Goal: Task Accomplishment & Management: Complete application form

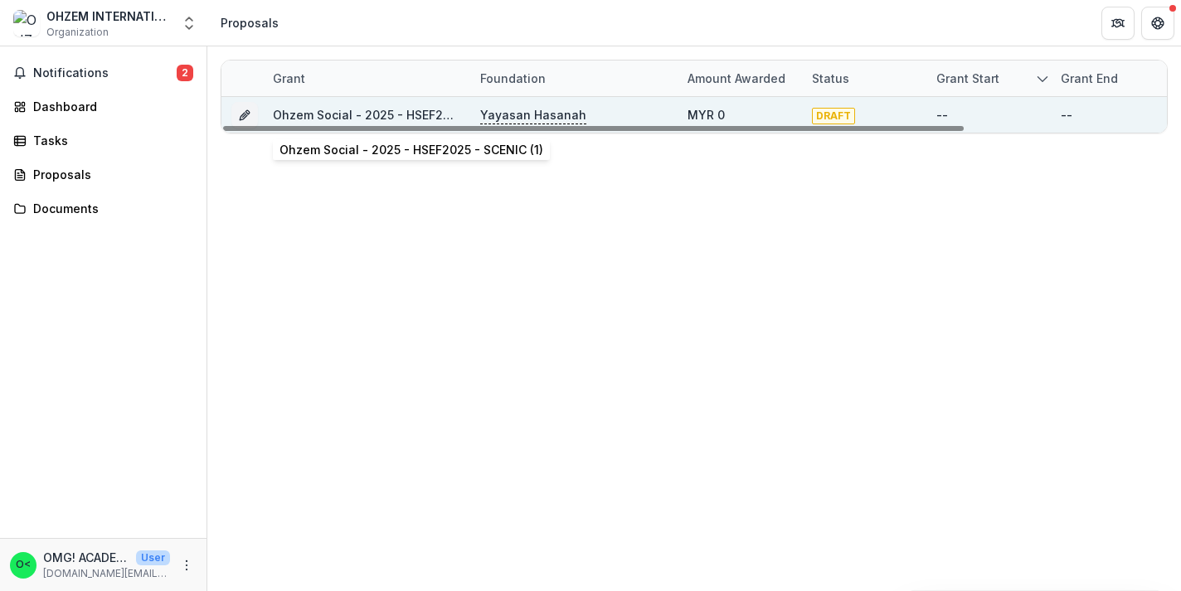
click at [424, 109] on link "Ohzem Social - 2025 - HSEF2025 - SCENIC (1)" at bounding box center [405, 115] width 264 height 14
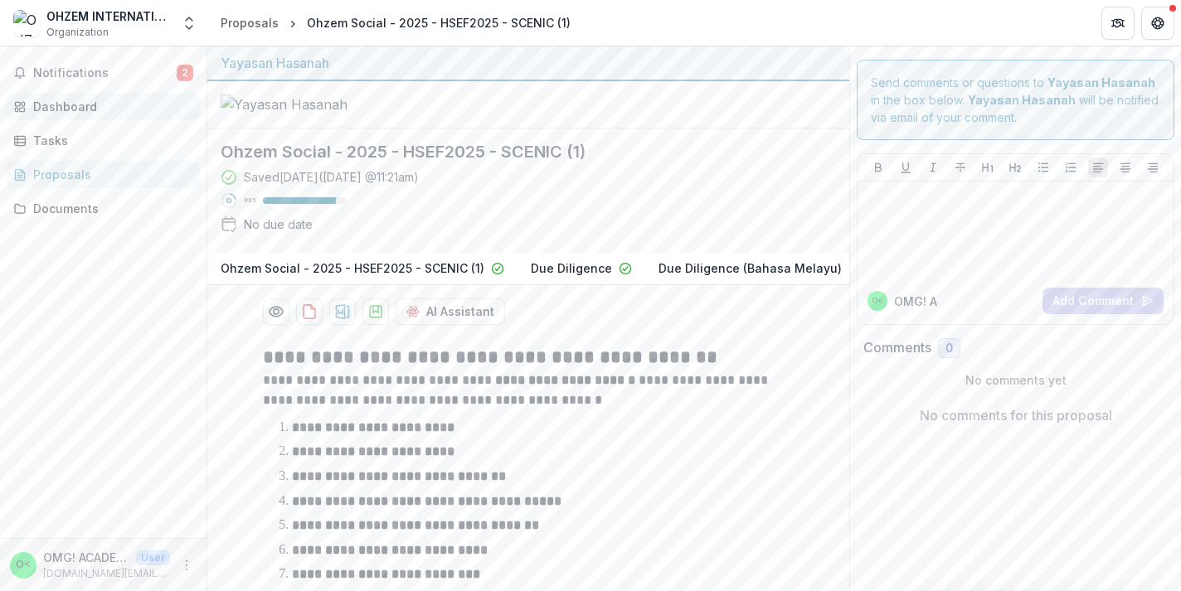
click at [137, 106] on div "Dashboard" at bounding box center [109, 106] width 153 height 17
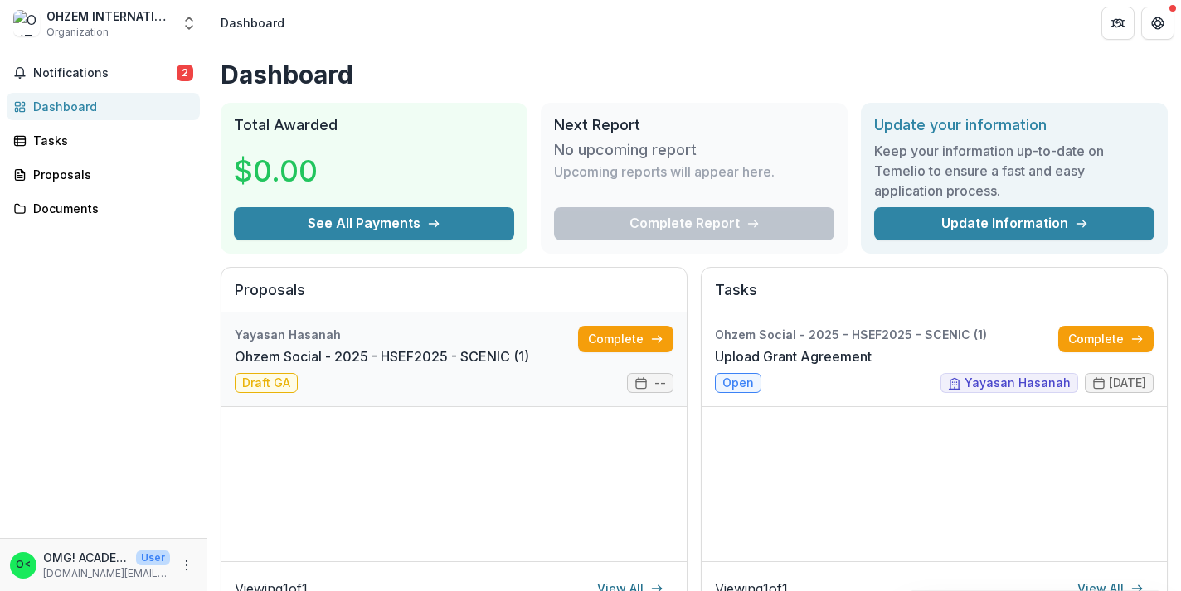
click at [299, 356] on link "Ohzem Social - 2025 - HSEF2025 - SCENIC (1)" at bounding box center [382, 357] width 294 height 20
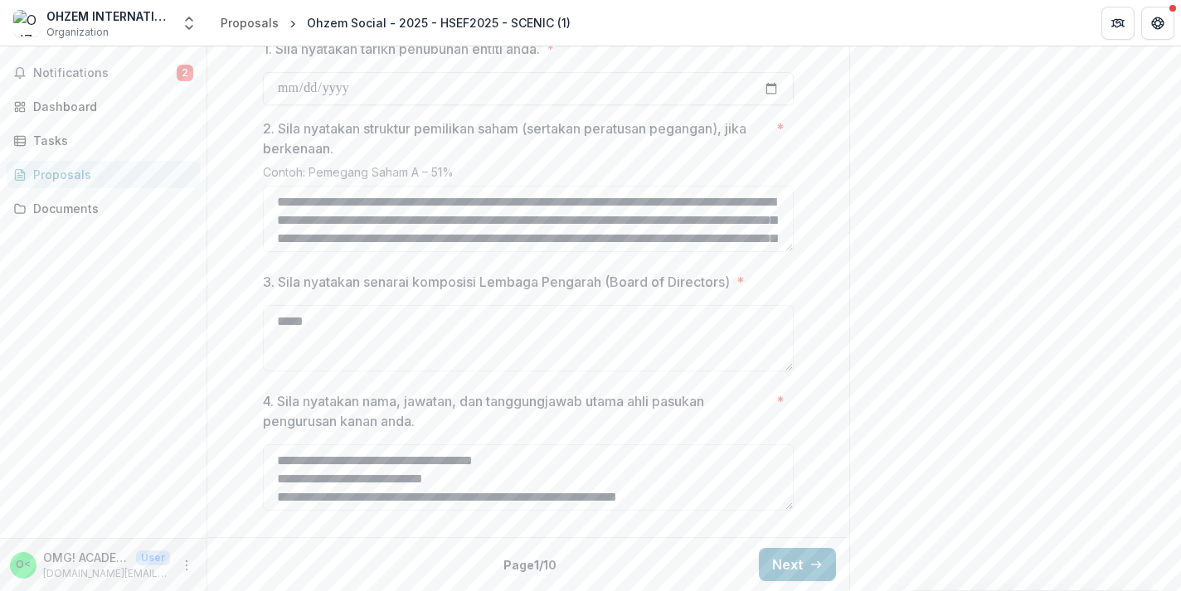
scroll to position [757, 0]
click at [775, 551] on button "Next" at bounding box center [797, 564] width 77 height 33
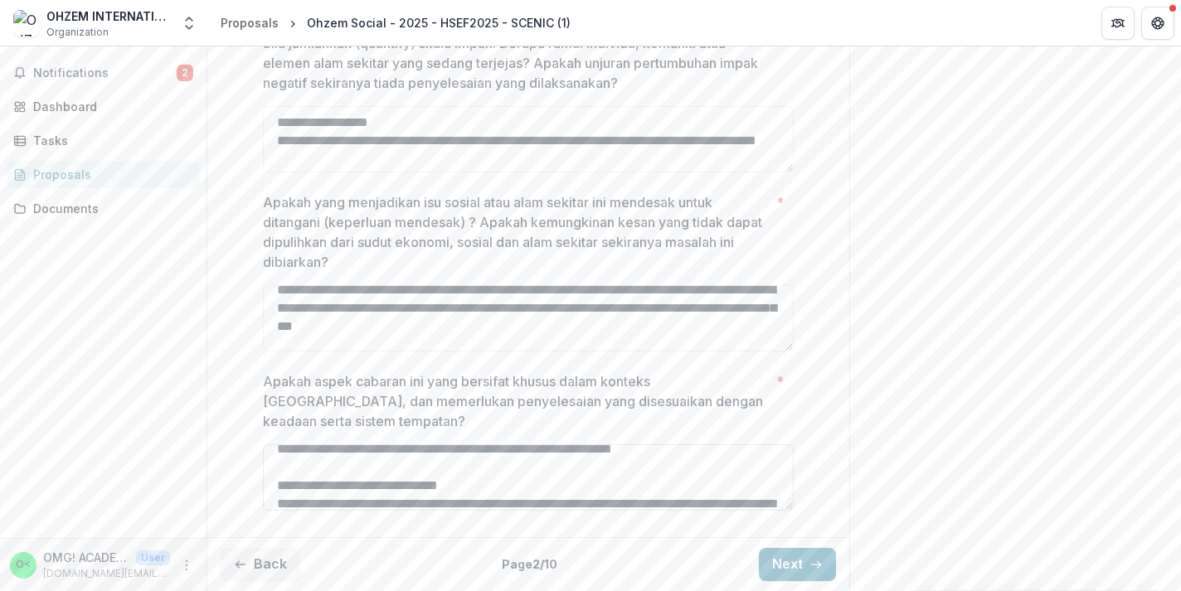
scroll to position [1061, 0]
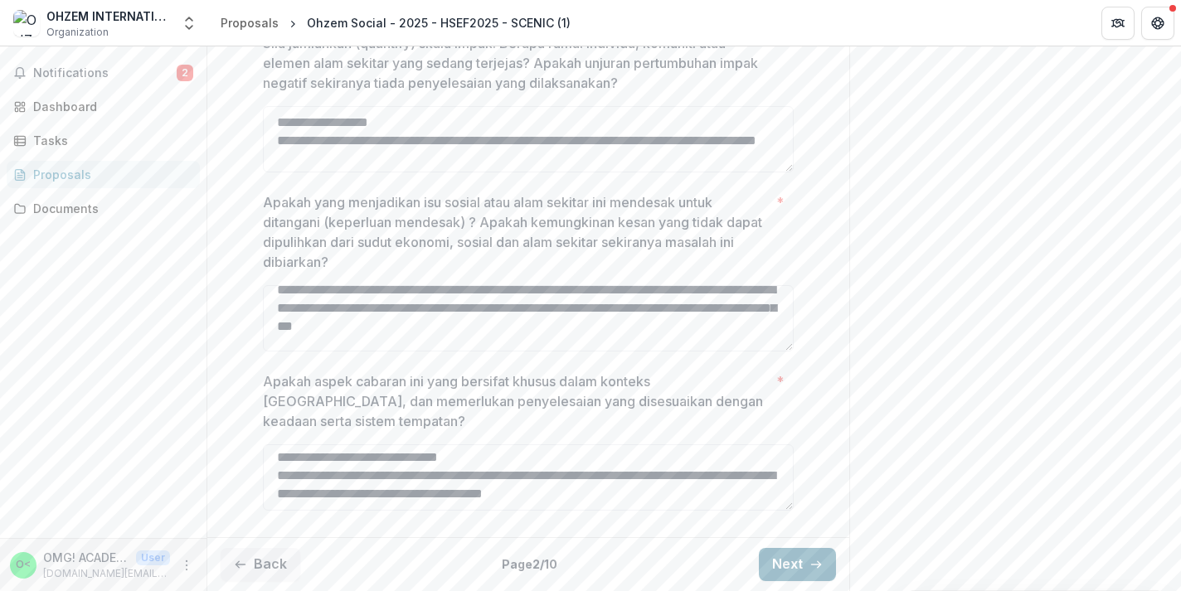
click at [762, 580] on button "Next" at bounding box center [797, 564] width 77 height 33
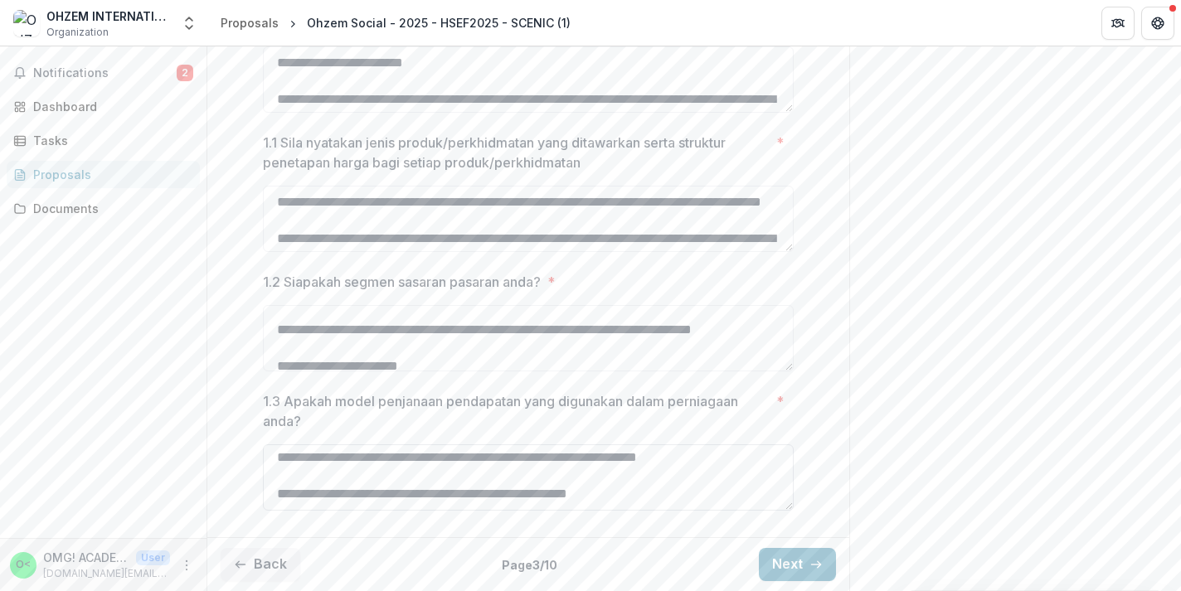
scroll to position [988, 0]
click at [788, 564] on button "Next" at bounding box center [797, 564] width 77 height 33
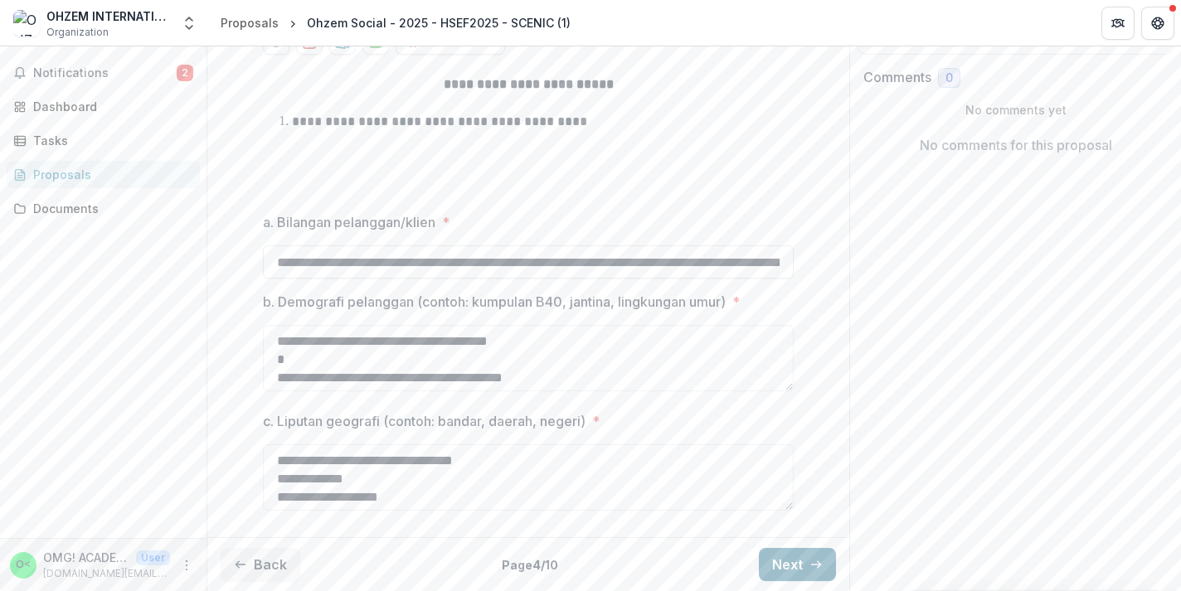
click at [794, 564] on button "Next" at bounding box center [797, 564] width 77 height 33
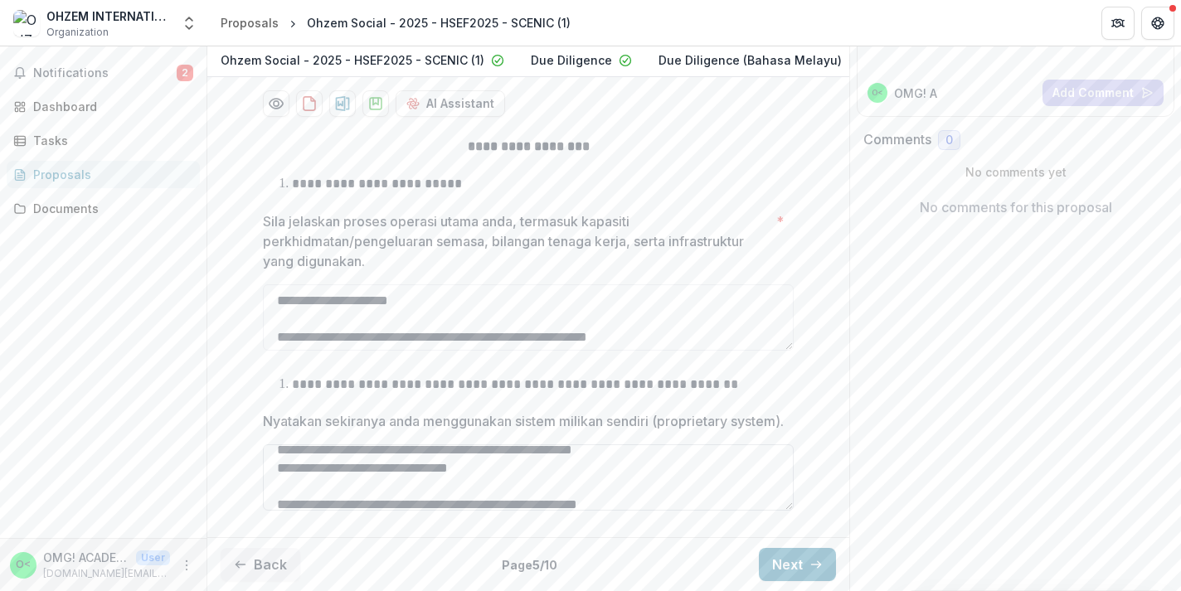
scroll to position [897, 0]
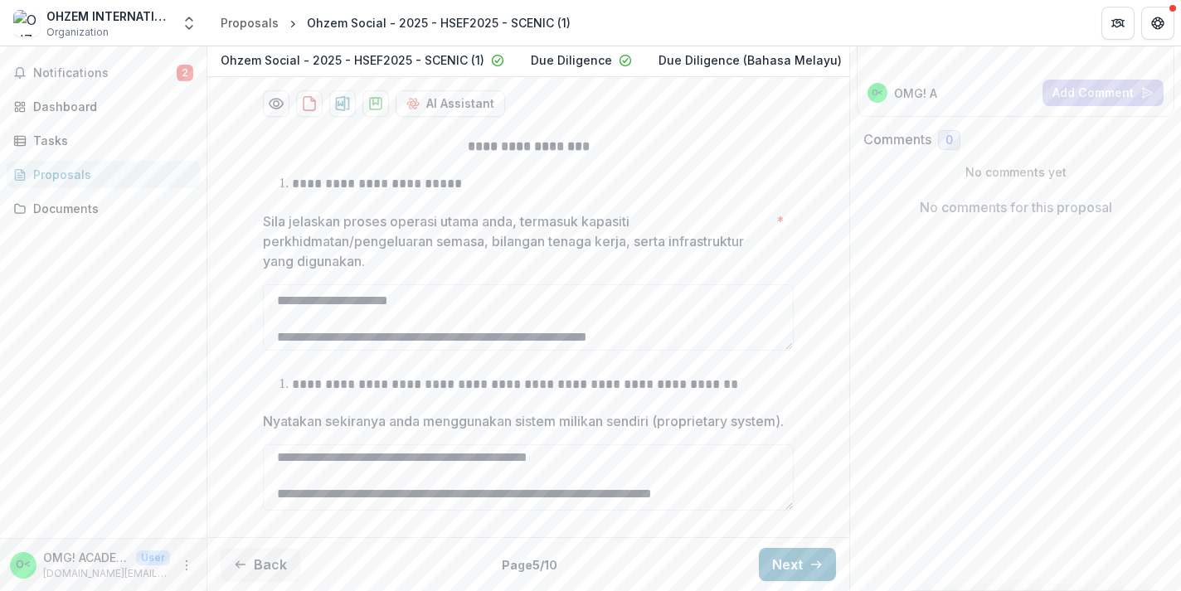
click at [910, 435] on div "Send comments or questions to Yayasan Hasanah in the box below. Yayasan Hasanah…" at bounding box center [1015, 214] width 332 height 753
click at [808, 549] on button "Next" at bounding box center [797, 564] width 77 height 33
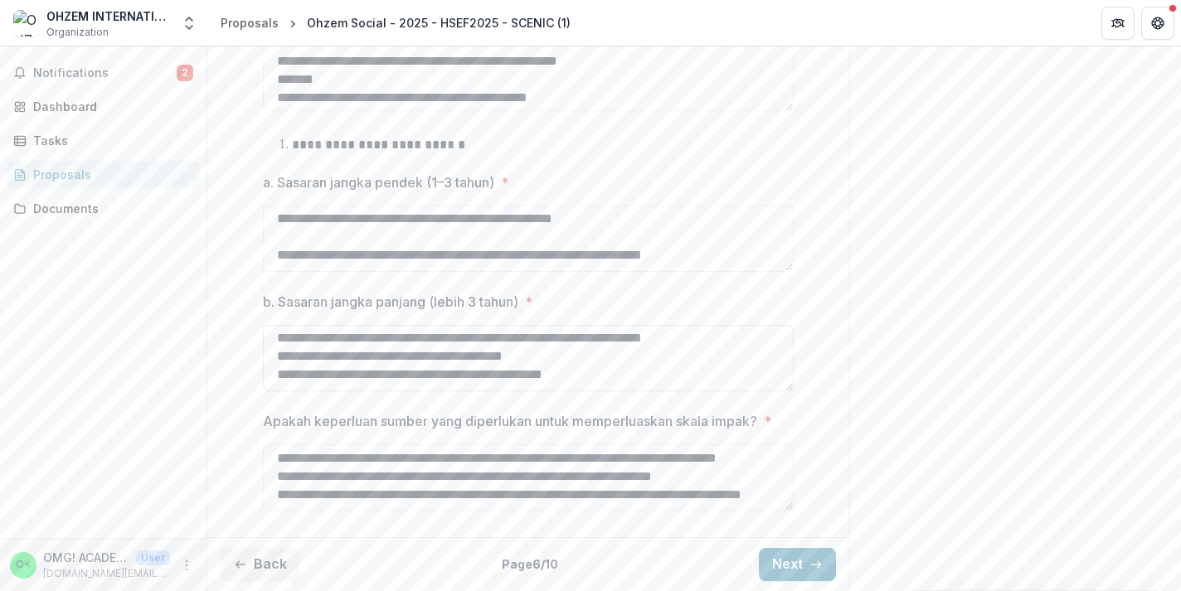
scroll to position [350, 0]
